Goal: Task Accomplishment & Management: Manage account settings

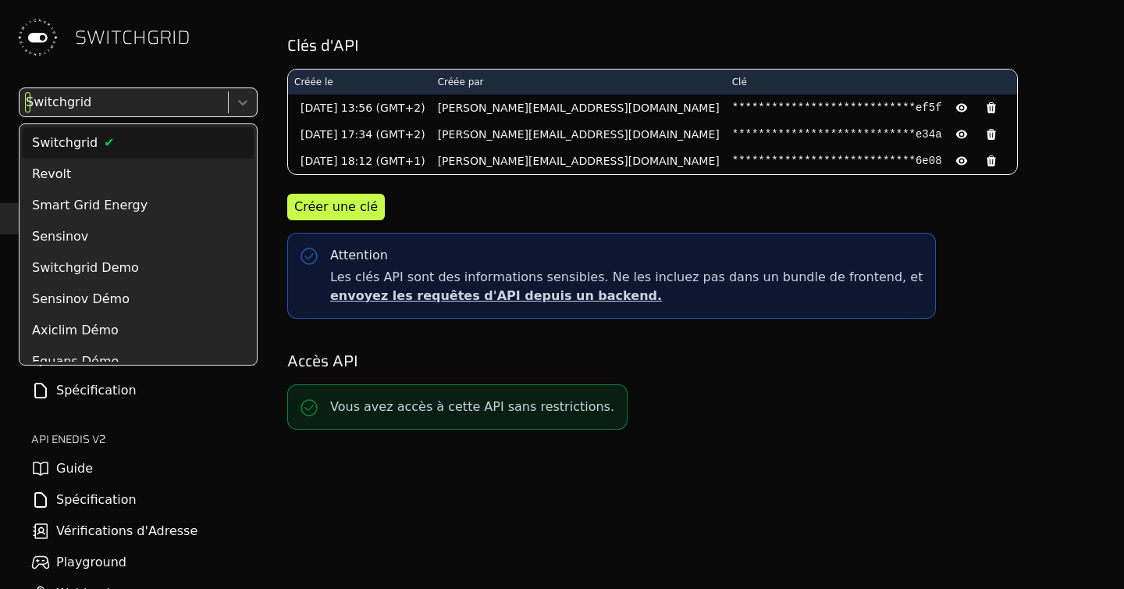
click at [134, 106] on div at bounding box center [122, 102] width 199 height 22
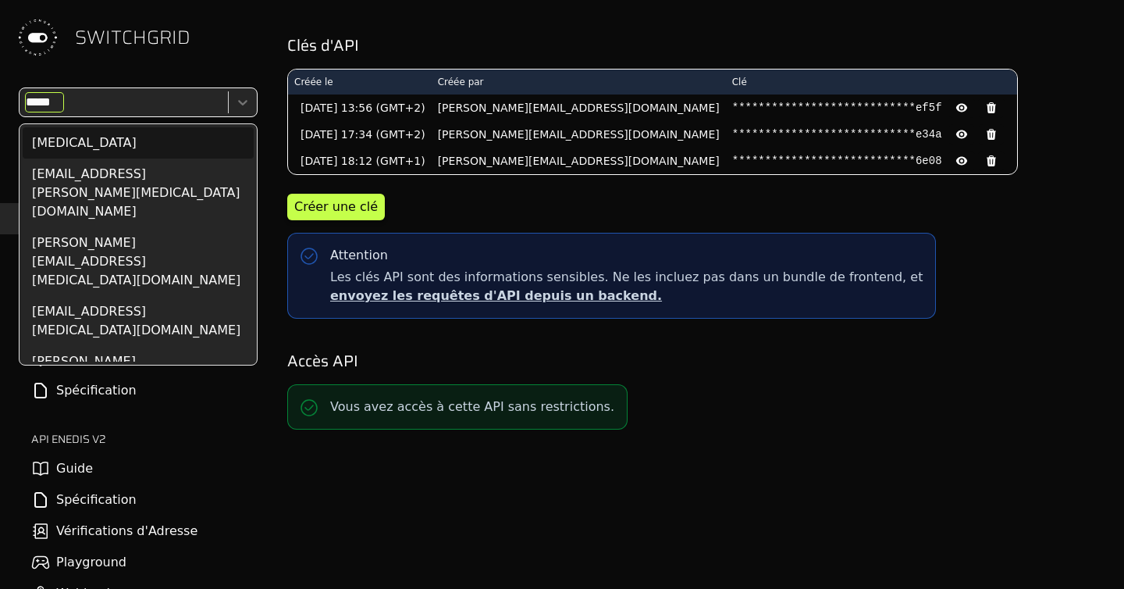
type input "******"
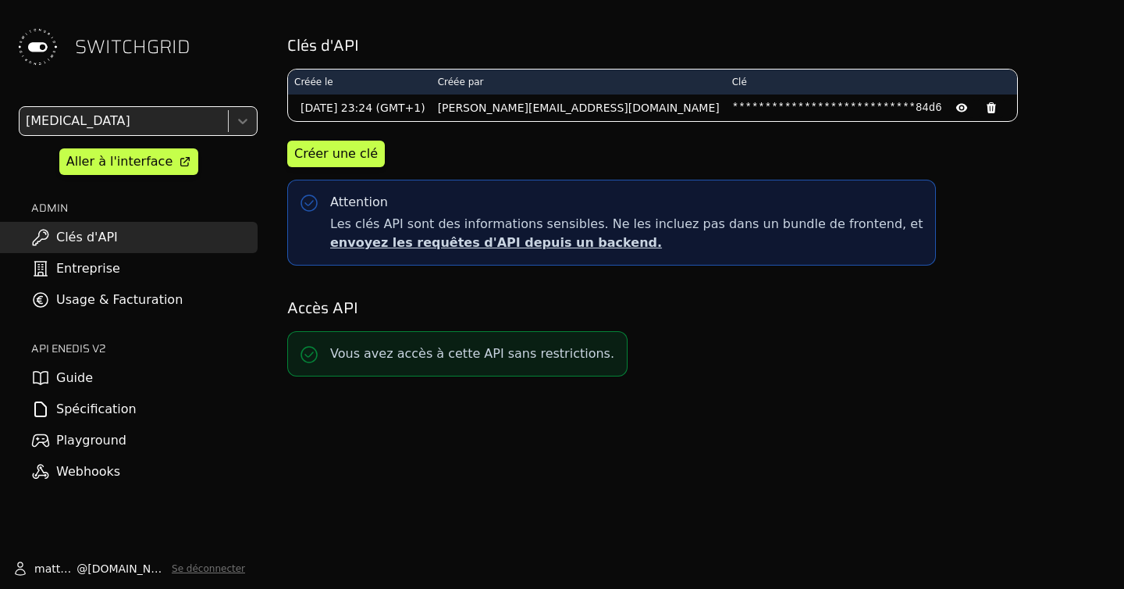
click at [129, 301] on link "Usage & Facturation" at bounding box center [129, 299] width 258 height 31
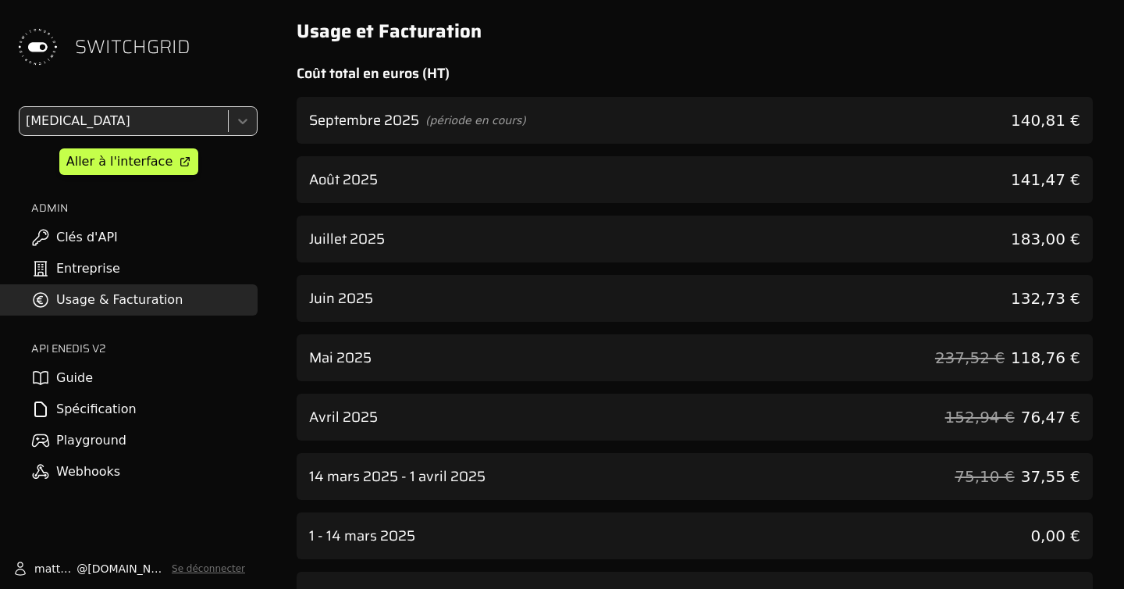
click at [469, 199] on div "Août 2025 141,47 €" at bounding box center [695, 179] width 796 height 47
